Goal: Find specific page/section: Find specific page/section

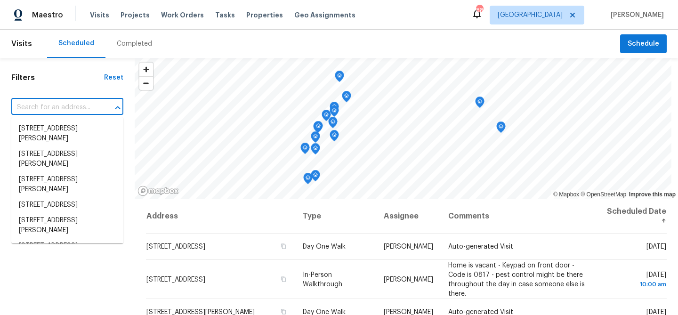
click at [73, 111] on input "text" at bounding box center [54, 107] width 86 height 15
paste input "[STREET_ADDRESS]"
type input "[STREET_ADDRESS]"
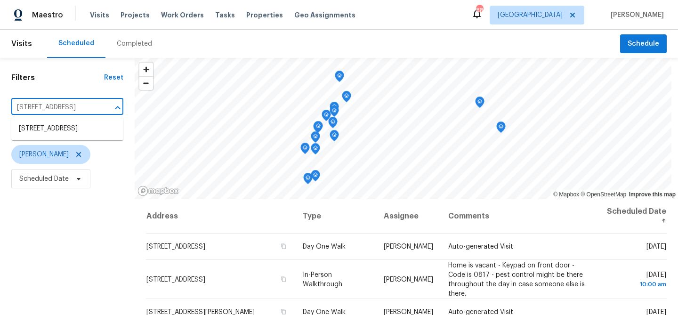
click at [69, 128] on li "[STREET_ADDRESS]" at bounding box center [67, 129] width 112 height 16
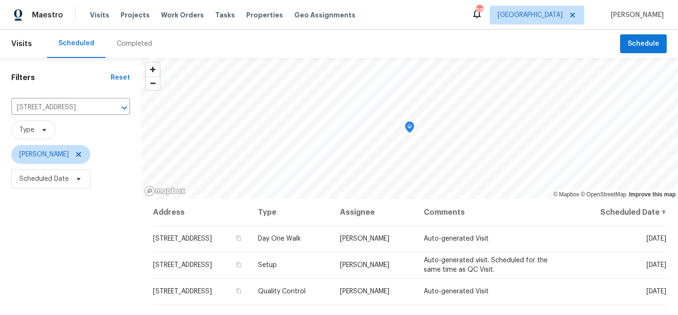
click at [125, 50] on div "Completed" at bounding box center [134, 44] width 58 height 28
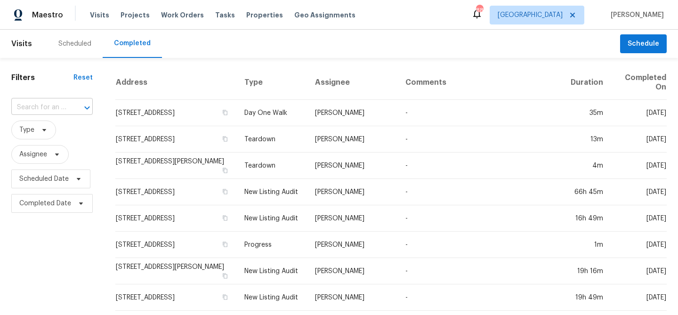
click at [78, 109] on div at bounding box center [80, 107] width 24 height 13
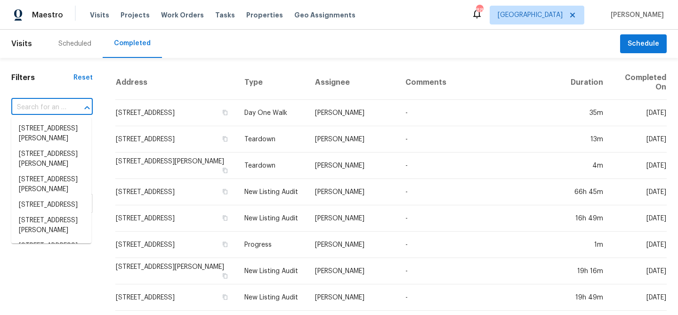
paste input "[STREET_ADDRESS]"
type input "[STREET_ADDRESS]"
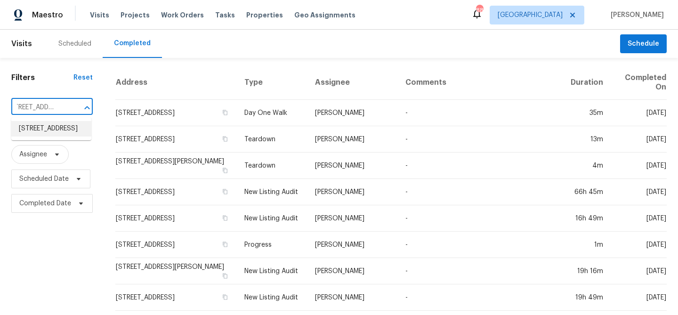
click at [66, 136] on li "[STREET_ADDRESS]" at bounding box center [51, 129] width 80 height 16
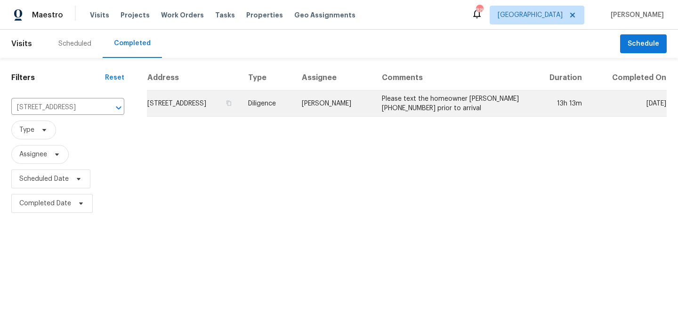
click at [180, 105] on td "[STREET_ADDRESS]" at bounding box center [194, 103] width 94 height 26
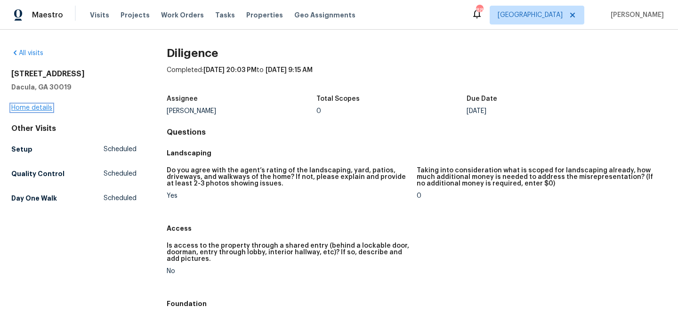
click at [39, 107] on link "Home details" at bounding box center [31, 107] width 41 height 7
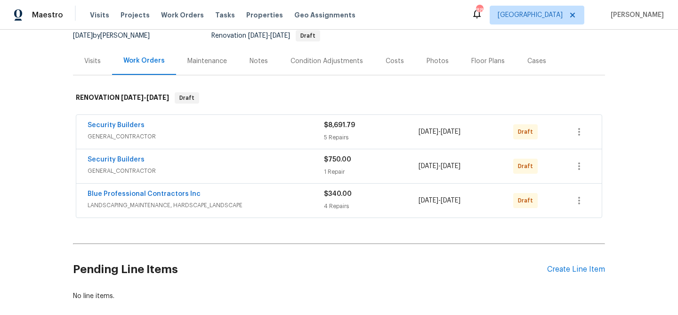
scroll to position [74, 0]
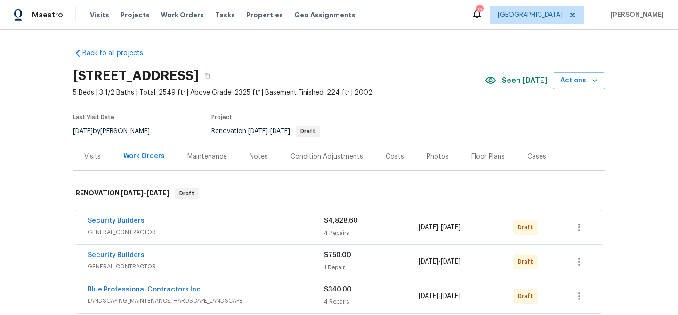
scroll to position [37, 0]
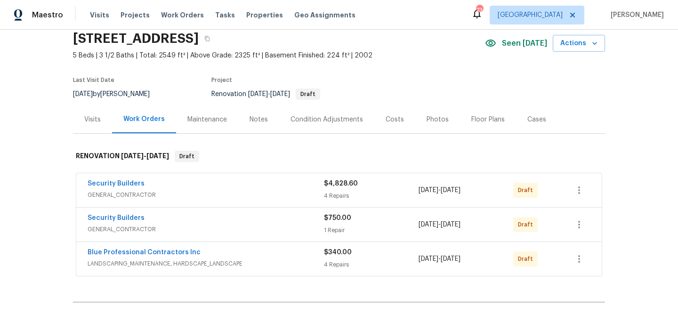
click at [332, 116] on div "Condition Adjustments" at bounding box center [326, 119] width 72 height 9
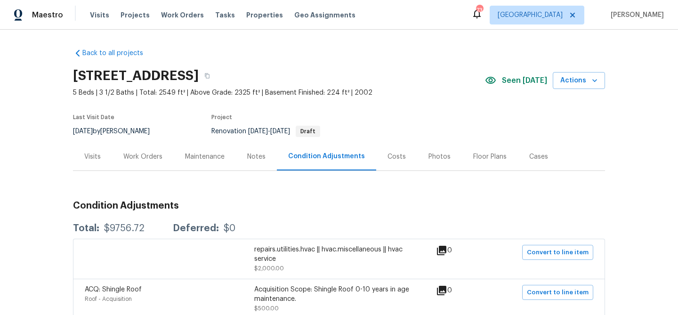
click at [90, 154] on div "Visits" at bounding box center [92, 156] width 16 height 9
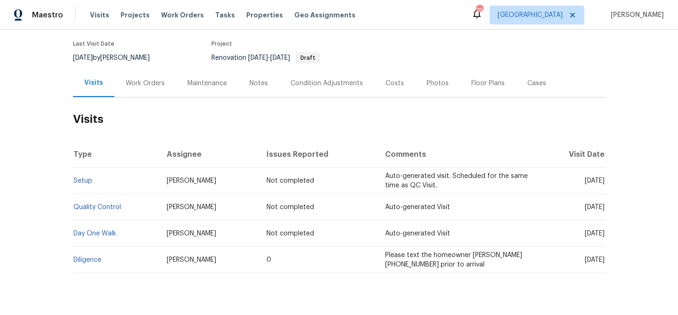
scroll to position [96, 0]
